Goal: Information Seeking & Learning: Learn about a topic

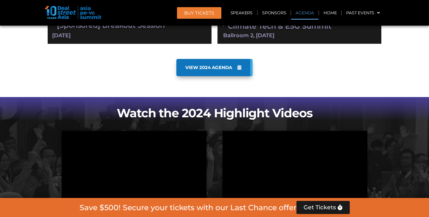
scroll to position [244, 0]
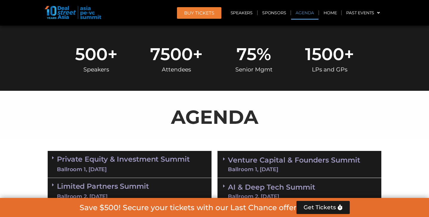
click at [91, 187] on link "Limited Partners [GEOGRAPHIC_DATA] 2, [DATE]" at bounding box center [103, 192] width 92 height 18
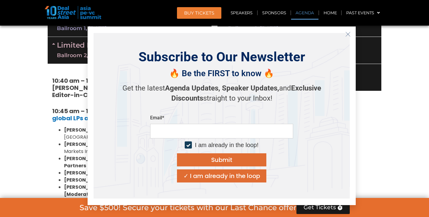
scroll to position [387, 0]
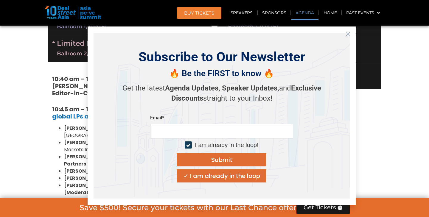
click at [349, 33] on icon "Close" at bounding box center [348, 34] width 5 height 5
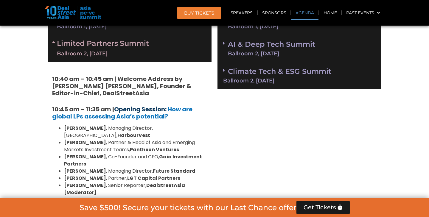
click at [136, 109] on link "Opening Session:" at bounding box center [140, 109] width 52 height 8
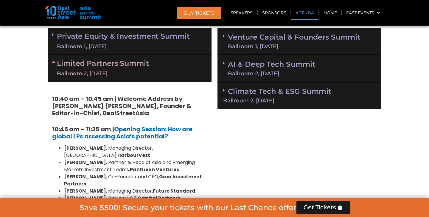
scroll to position [442, 0]
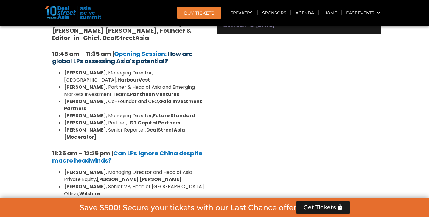
click at [127, 58] on b "How are global LPs assessing Asia’s potential?" at bounding box center [122, 58] width 140 height 16
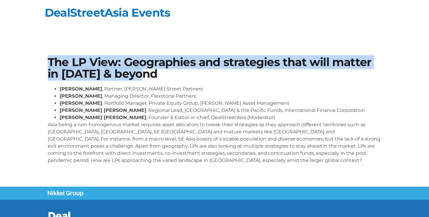
drag, startPoint x: 47, startPoint y: 61, endPoint x: 184, endPoint y: 76, distance: 137.7
click at [184, 76] on div "The LP View: Geographies and strategies that will matter in 2025 & beyond Sunil…" at bounding box center [215, 113] width 340 height 118
click at [184, 76] on h1 "The LP View: Geographies and strategies that will matter in 2025 & beyond" at bounding box center [215, 68] width 334 height 23
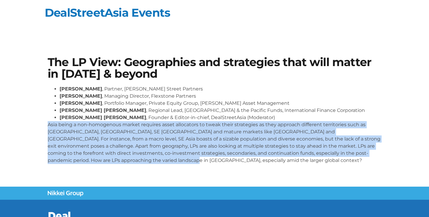
drag, startPoint x: 46, startPoint y: 125, endPoint x: 154, endPoint y: 164, distance: 114.8
click at [154, 164] on div "The LP View: Geographies and strategies that will matter in 2025 & beyond Sunil…" at bounding box center [215, 113] width 340 height 118
copy p "Asia being a non-homogenous market requires asset allocators to tweak their str…"
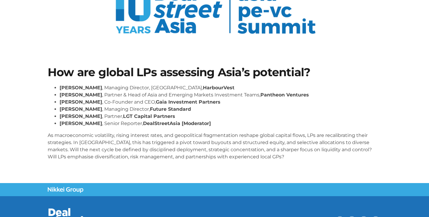
scroll to position [98, 0]
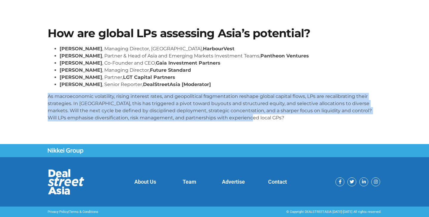
drag, startPoint x: 48, startPoint y: 93, endPoint x: 281, endPoint y: 132, distance: 235.7
click at [281, 132] on section "How are global LPs assessing Asia’s potential? Kelvin Yap , Managing Director, …" at bounding box center [214, 77] width 429 height 134
copy p "As macroeconomic volatility, rising interest rates, and geopolitical fragmentat…"
click at [269, 113] on p "As macroeconomic volatility, rising interest rates, and geopolitical fragmentat…" at bounding box center [215, 107] width 334 height 29
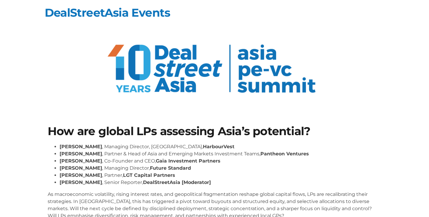
scroll to position [0, 0]
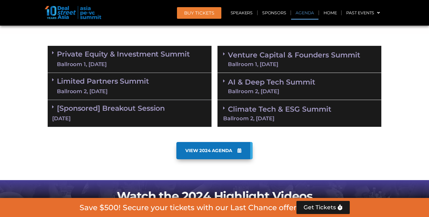
scroll to position [390, 0]
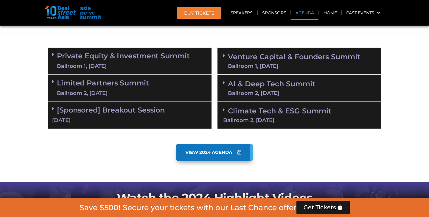
click at [117, 57] on link "Private Equity & Investment Summit Ballroom 1, 10 Sept" at bounding box center [123, 61] width 133 height 18
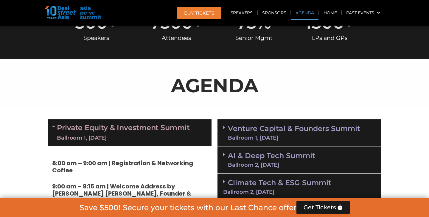
scroll to position [290, 0]
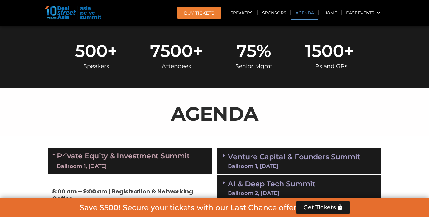
click at [84, 159] on link "Private Equity & Investment Summit Ballroom 1, 10 Sept" at bounding box center [123, 161] width 133 height 18
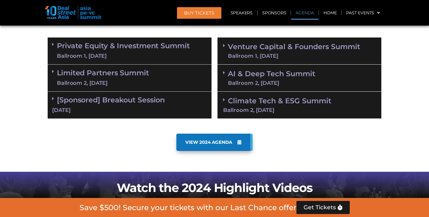
scroll to position [373, 0]
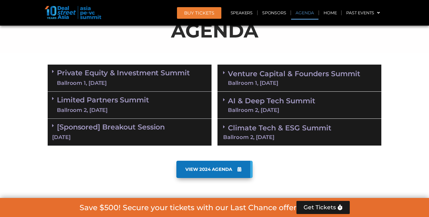
click at [102, 97] on link "Limited Partners [GEOGRAPHIC_DATA] 2, [DATE]" at bounding box center [103, 105] width 92 height 18
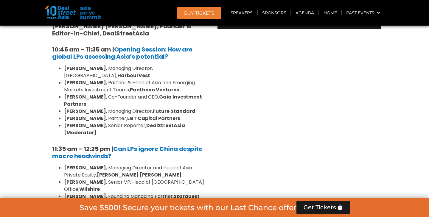
scroll to position [464, 0]
